Goal: Information Seeking & Learning: Compare options

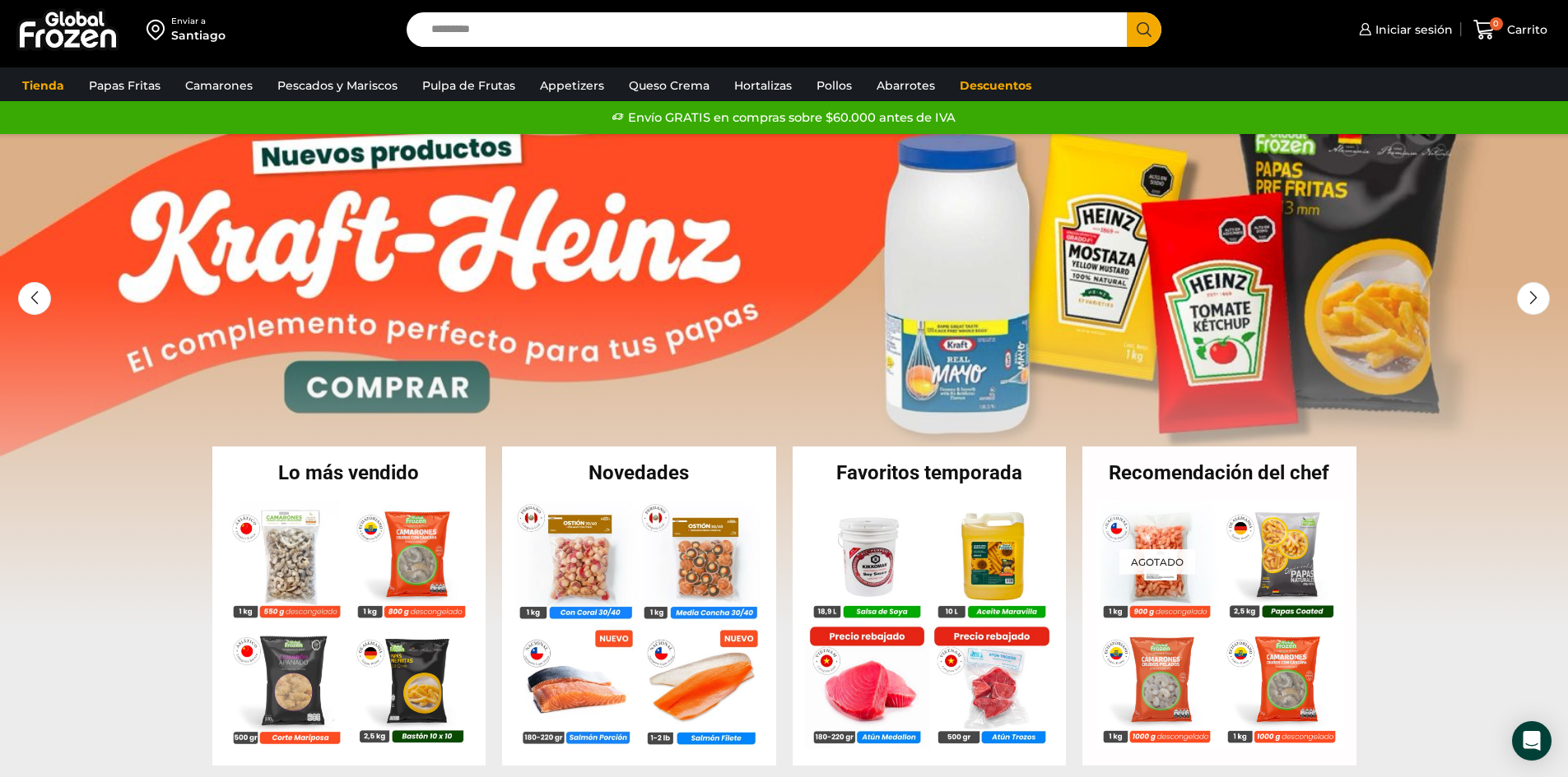
click at [553, 22] on input "Search input" at bounding box center [771, 30] width 696 height 35
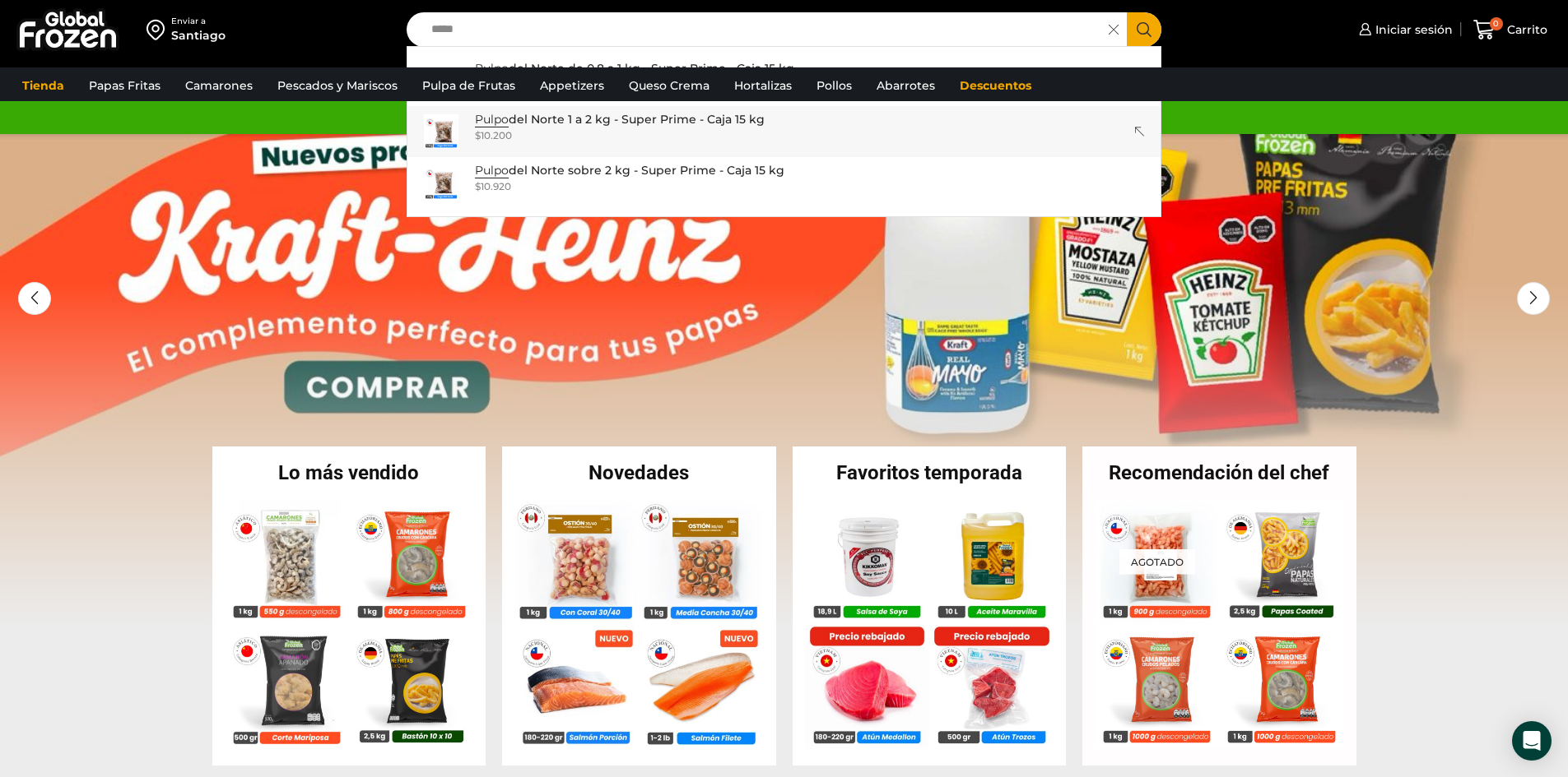
click at [638, 125] on p "Pulpo del Norte 1 a 2 kg - Super Prime - Caja 15 kg" at bounding box center [620, 119] width 290 height 18
type input "**********"
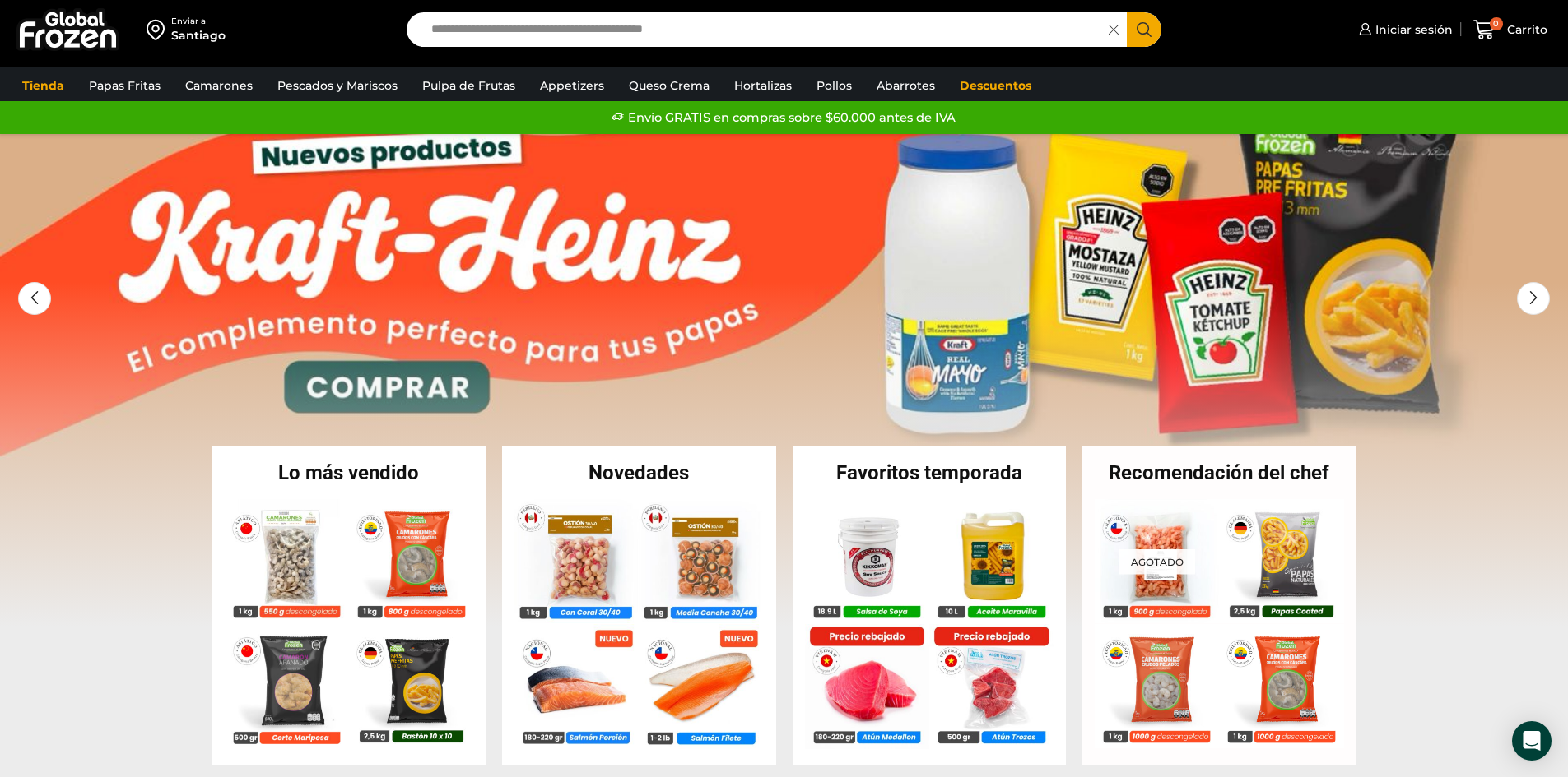
click at [752, 29] on input "**********" at bounding box center [762, 30] width 678 height 35
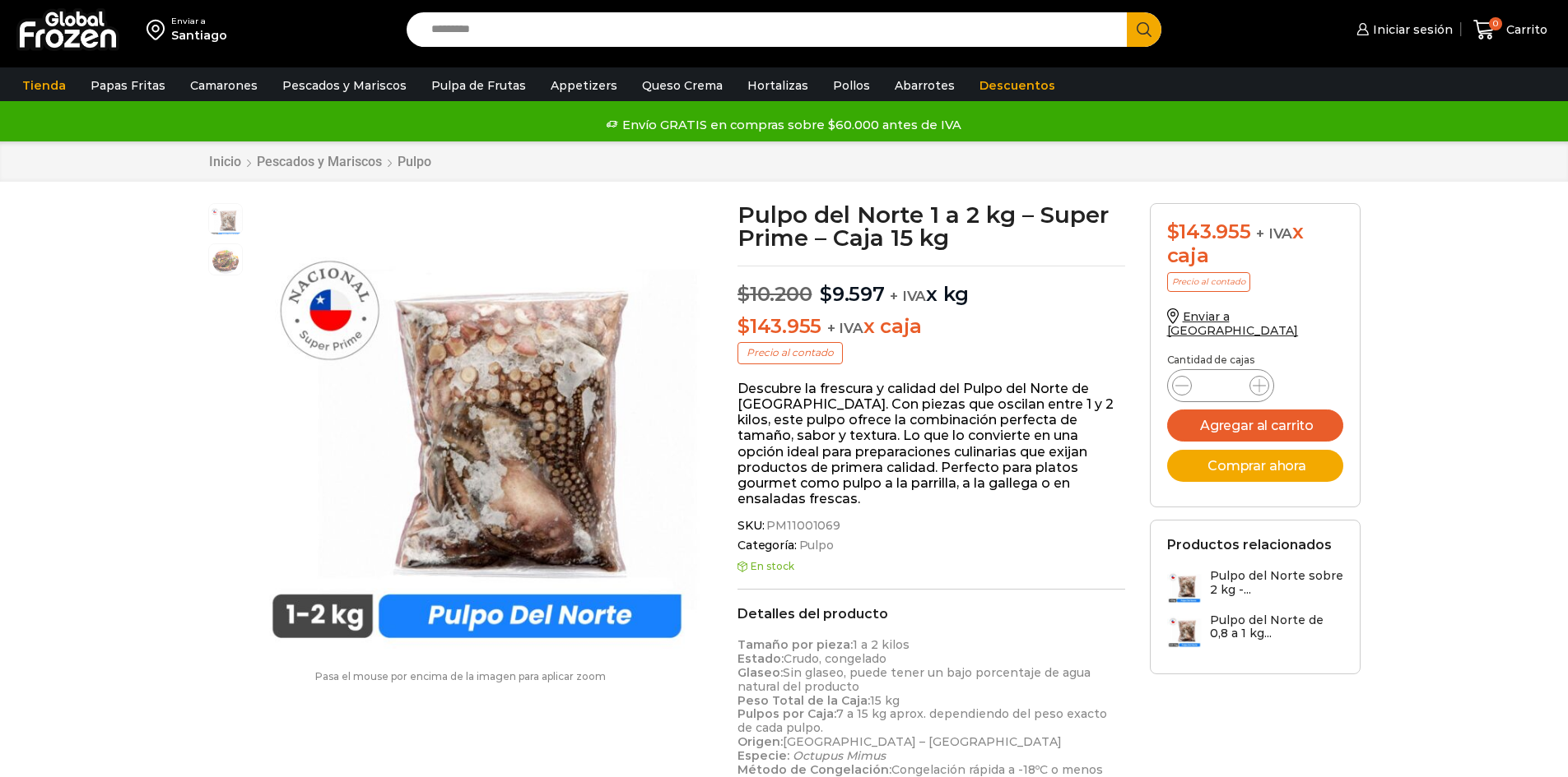
click at [558, 33] on input "Search input" at bounding box center [771, 30] width 696 height 35
type input "*****"
click at [1126, 12] on button "Search" at bounding box center [1144, 30] width 35 height 35
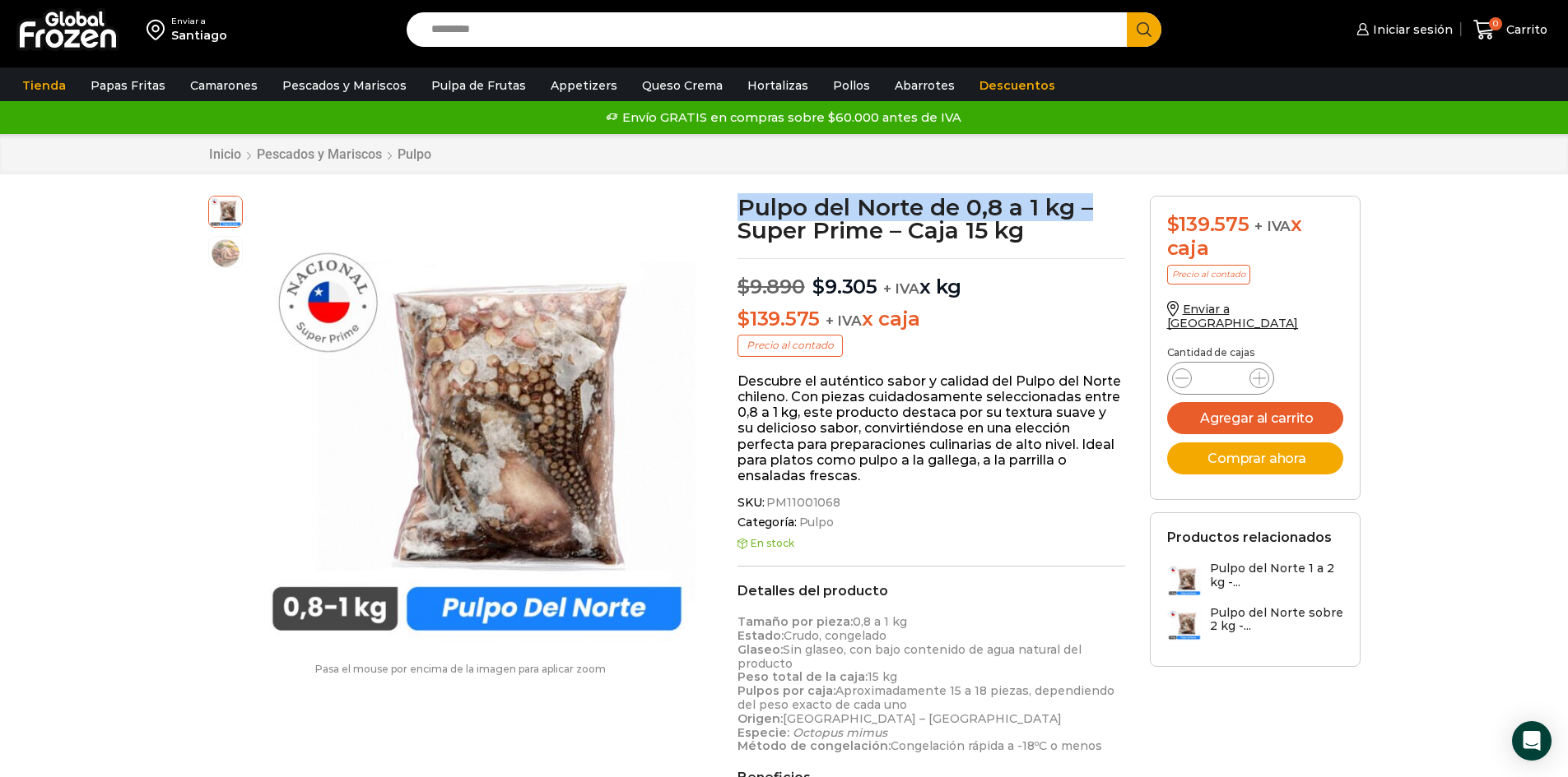
drag, startPoint x: 739, startPoint y: 206, endPoint x: 1090, endPoint y: 208, distance: 351.0
click at [1090, 208] on h1 "Pulpo del Norte de 0,8 a 1 kg – Super Prime – Caja 15 kg" at bounding box center [931, 218] width 387 height 46
click at [808, 214] on h1 "Pulpo del Norte de 0,8 a 1 kg – Super Prime – Caja 15 kg" at bounding box center [931, 218] width 387 height 46
drag, startPoint x: 738, startPoint y: 207, endPoint x: 880, endPoint y: 241, distance: 146.0
click at [880, 241] on h1 "Pulpo del Norte de 0,8 a 1 kg – Super Prime – Caja 15 kg" at bounding box center [931, 218] width 387 height 46
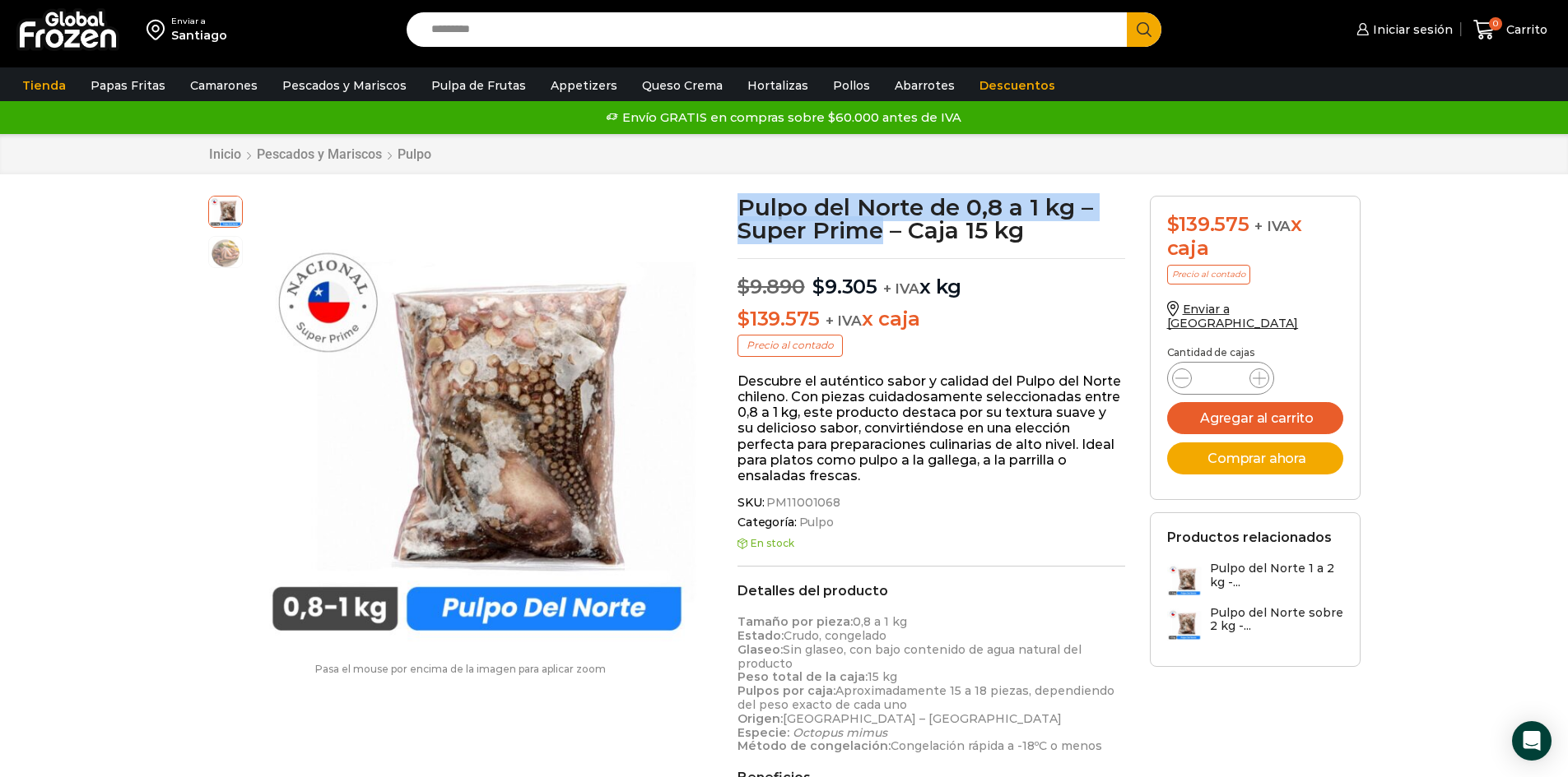
copy h1 "Pulpo del Norte de 0,8 a 1 kg – Super Prime"
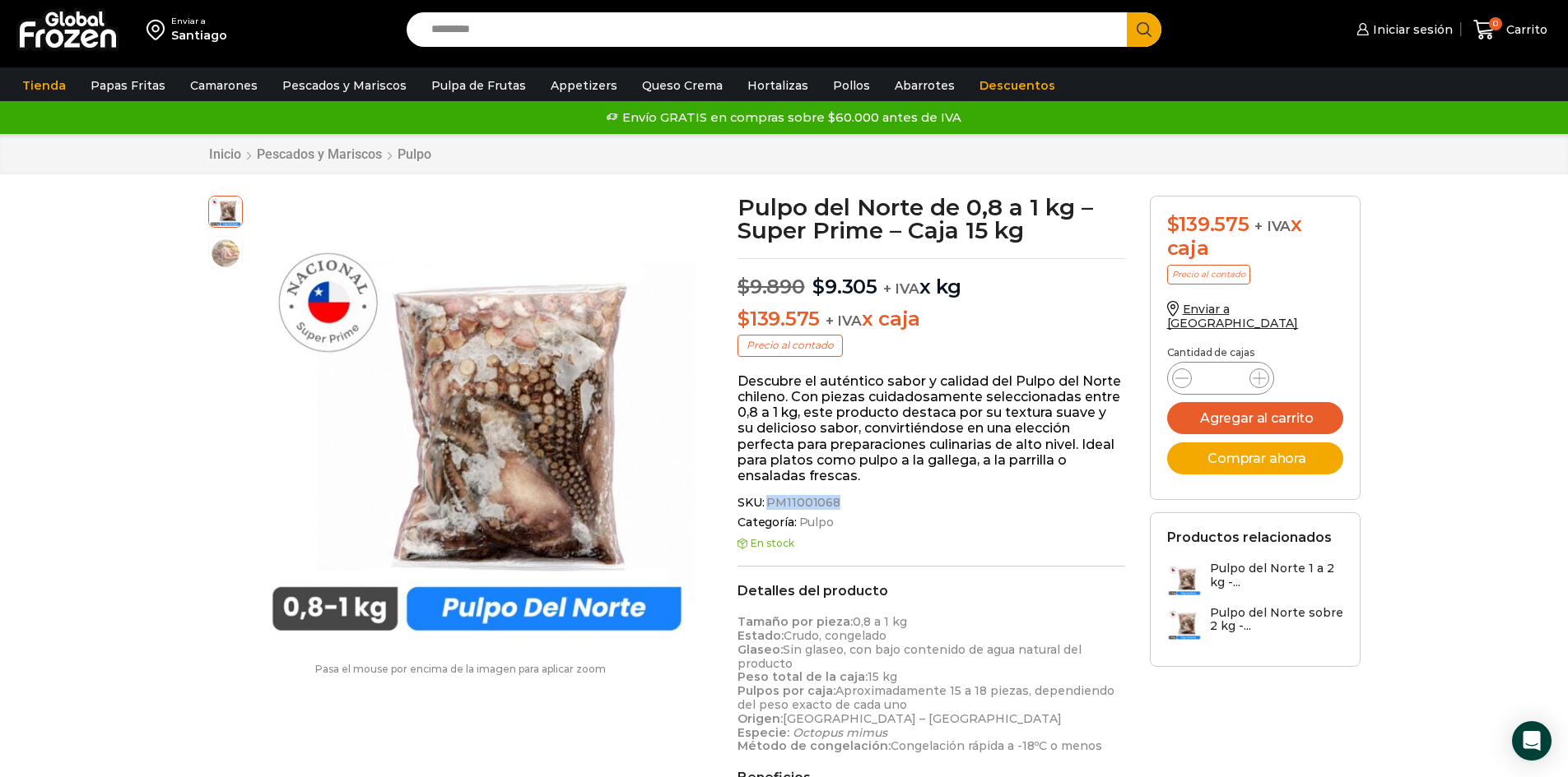
drag, startPoint x: 768, startPoint y: 499, endPoint x: 832, endPoint y: 503, distance: 64.1
click at [832, 503] on span "PM11001068" at bounding box center [802, 503] width 77 height 14
copy span "PM11001068"
drag, startPoint x: 1415, startPoint y: 306, endPoint x: 1427, endPoint y: 299, distance: 13.9
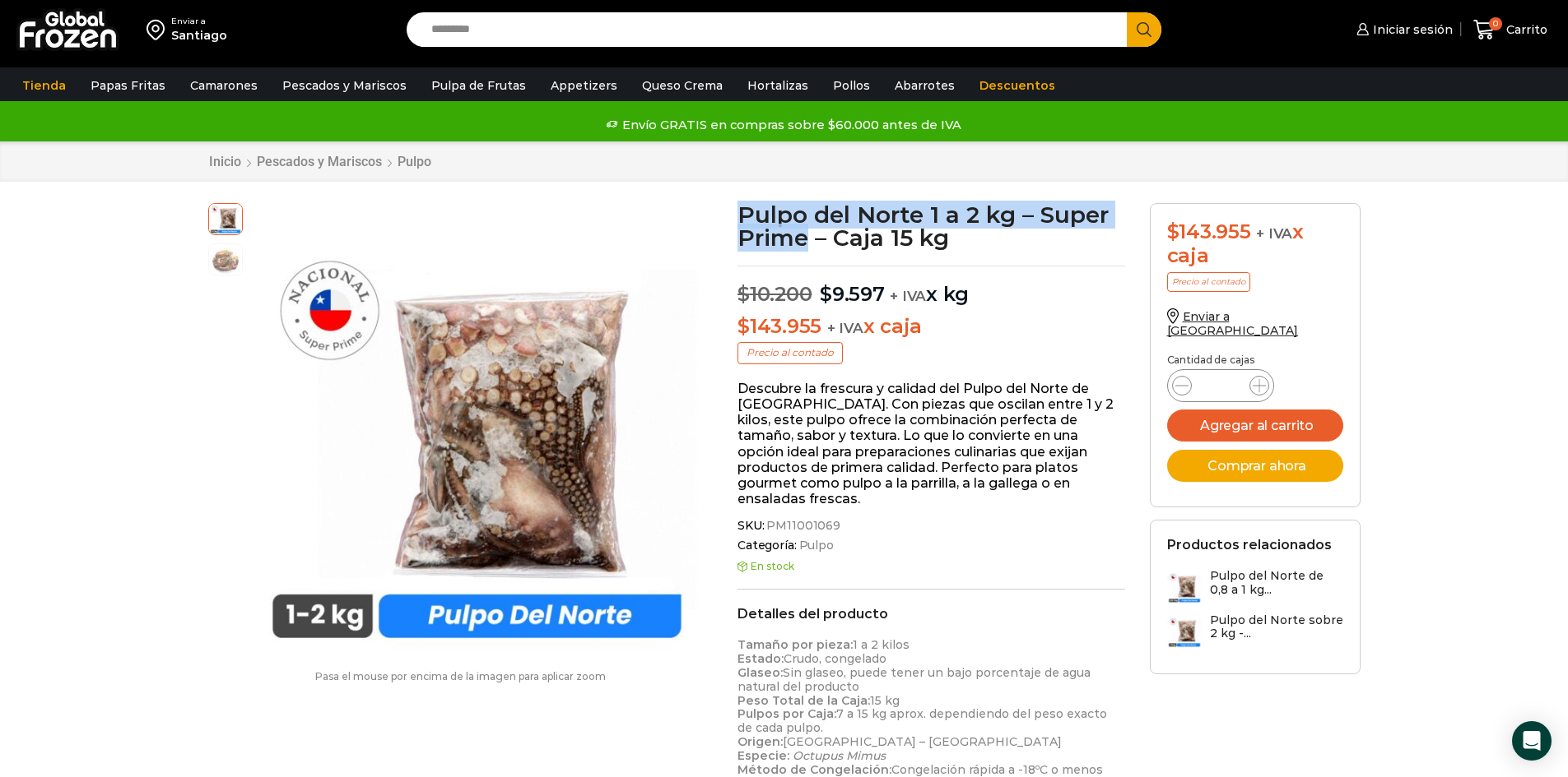
drag, startPoint x: 741, startPoint y: 212, endPoint x: 806, endPoint y: 244, distance: 72.4
click at [806, 245] on h1 "Pulpo del Norte 1 a 2 kg – Super Prime – Caja 15 kg" at bounding box center [931, 226] width 387 height 46
copy h1 "Pulpo del Norte 1 a 2 kg – Super Prime"
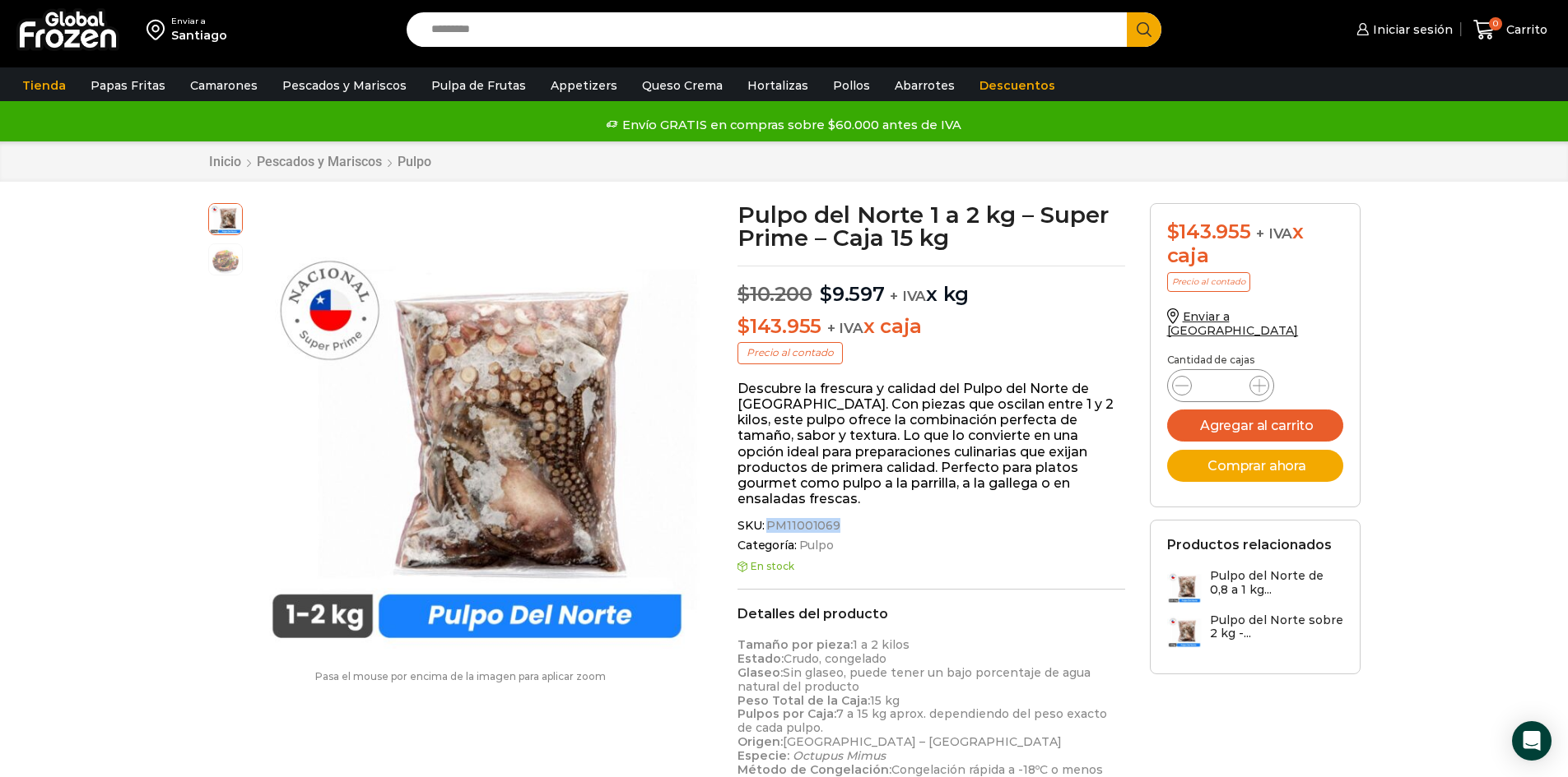
drag, startPoint x: 767, startPoint y: 512, endPoint x: 833, endPoint y: 512, distance: 66.0
click at [833, 519] on span "PM11001069" at bounding box center [802, 526] width 77 height 14
copy span "PM11001069"
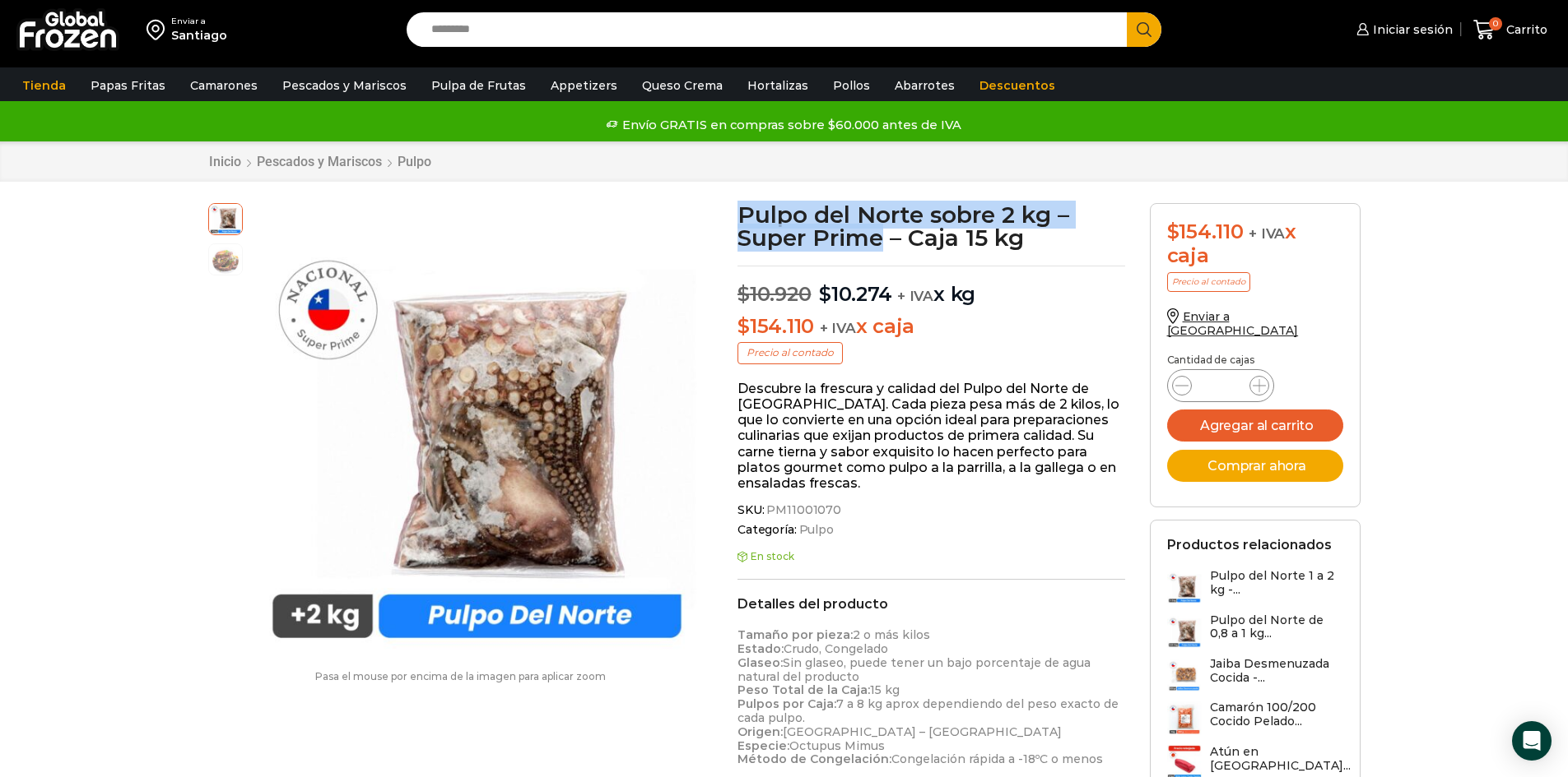
drag, startPoint x: 742, startPoint y: 208, endPoint x: 882, endPoint y: 249, distance: 145.9
click at [882, 249] on h1 "Pulpo del Norte sobre 2 kg – Super Prime – Caja 15 kg" at bounding box center [931, 226] width 387 height 46
copy h1 "Pulpo del Norte sobre 2 kg – Super Prime"
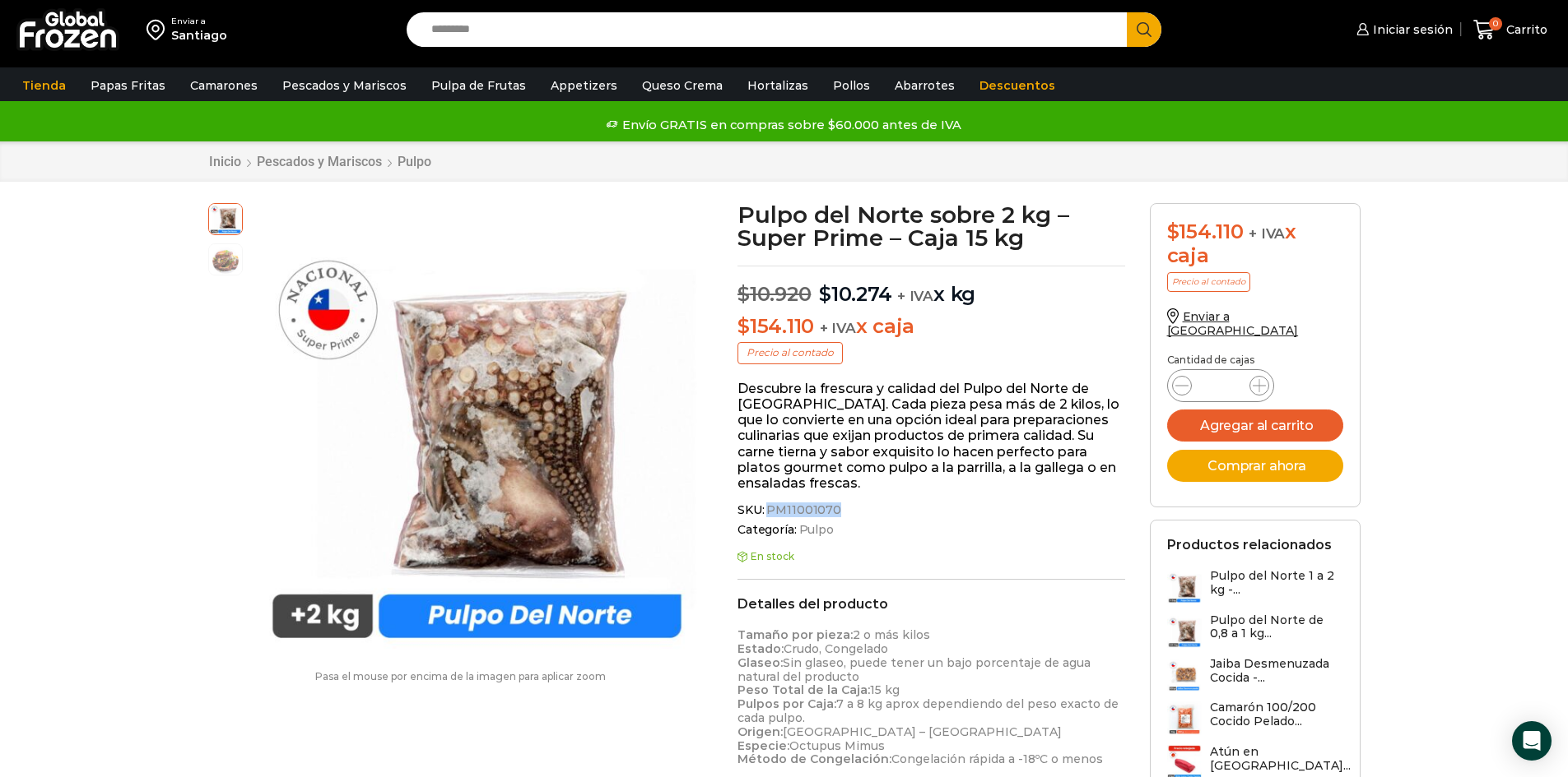
drag, startPoint x: 767, startPoint y: 508, endPoint x: 833, endPoint y: 512, distance: 66.1
click at [833, 512] on span "PM11001070" at bounding box center [802, 510] width 78 height 14
copy span "PM11001070"
